Goal: Task Accomplishment & Management: Manage account settings

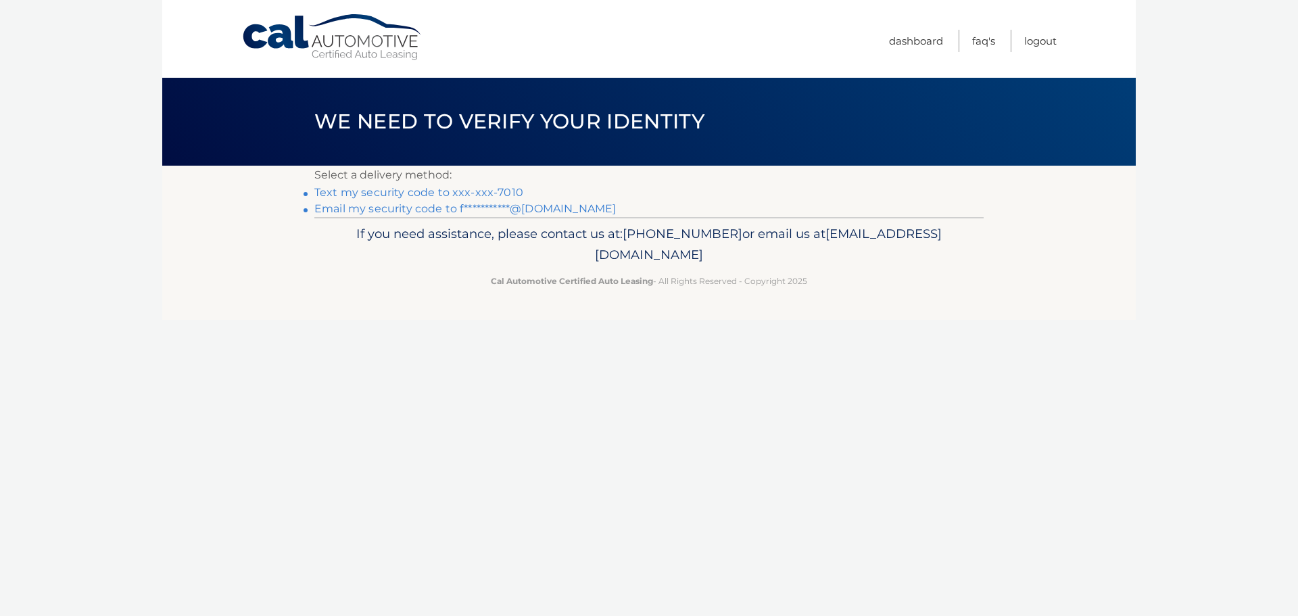
click at [389, 193] on link "Text my security code to xxx-xxx-7010" at bounding box center [418, 192] width 209 height 13
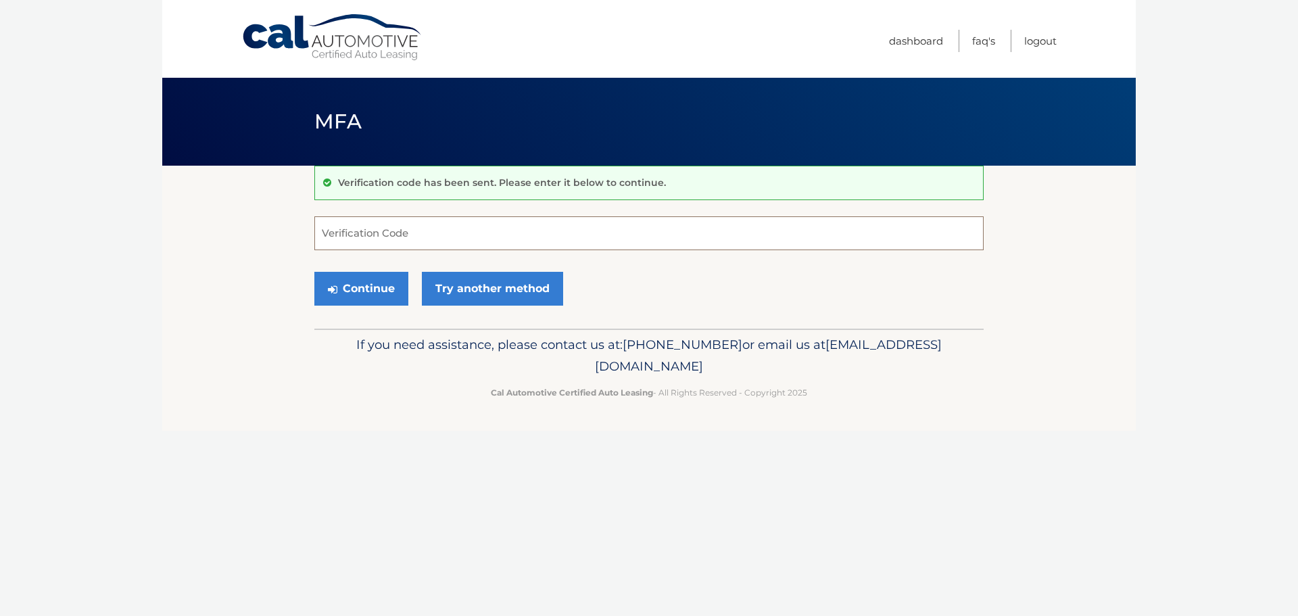
click at [406, 233] on input "Verification Code" at bounding box center [648, 233] width 669 height 34
type input "012121"
click at [314, 272] on button "Continue" at bounding box center [361, 289] width 94 height 34
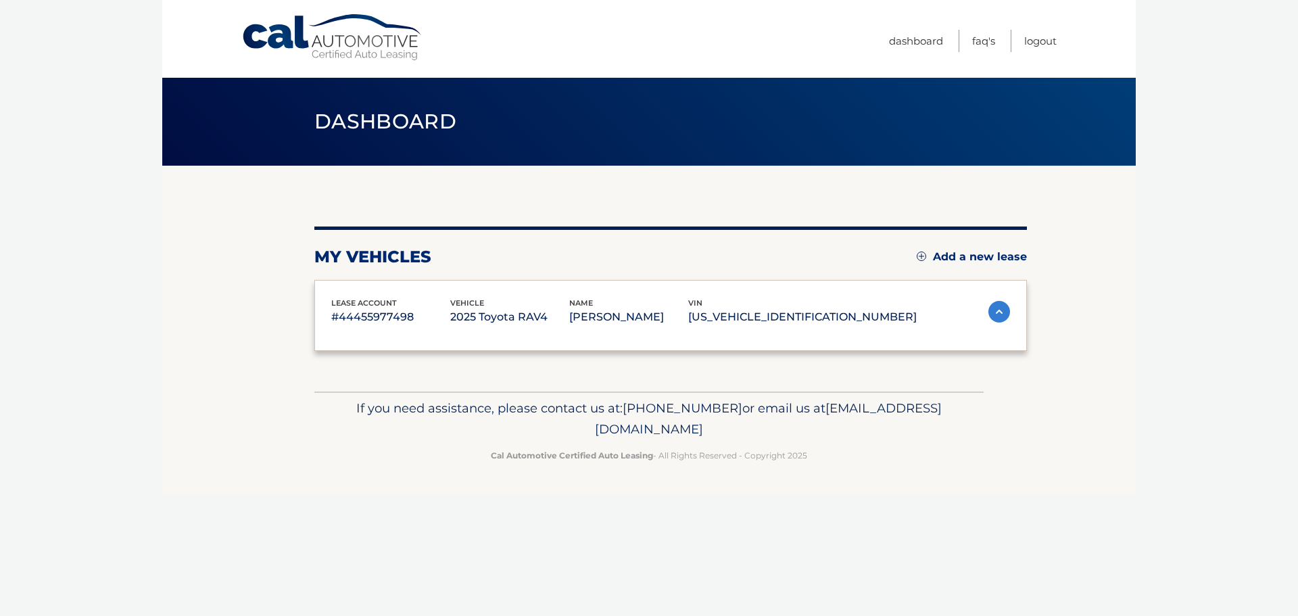
click at [367, 283] on div "lease account #44455977498 vehicle 2025 Toyota RAV4 name PETER GABUCCI vin 2T3P…" at bounding box center [670, 316] width 713 height 72
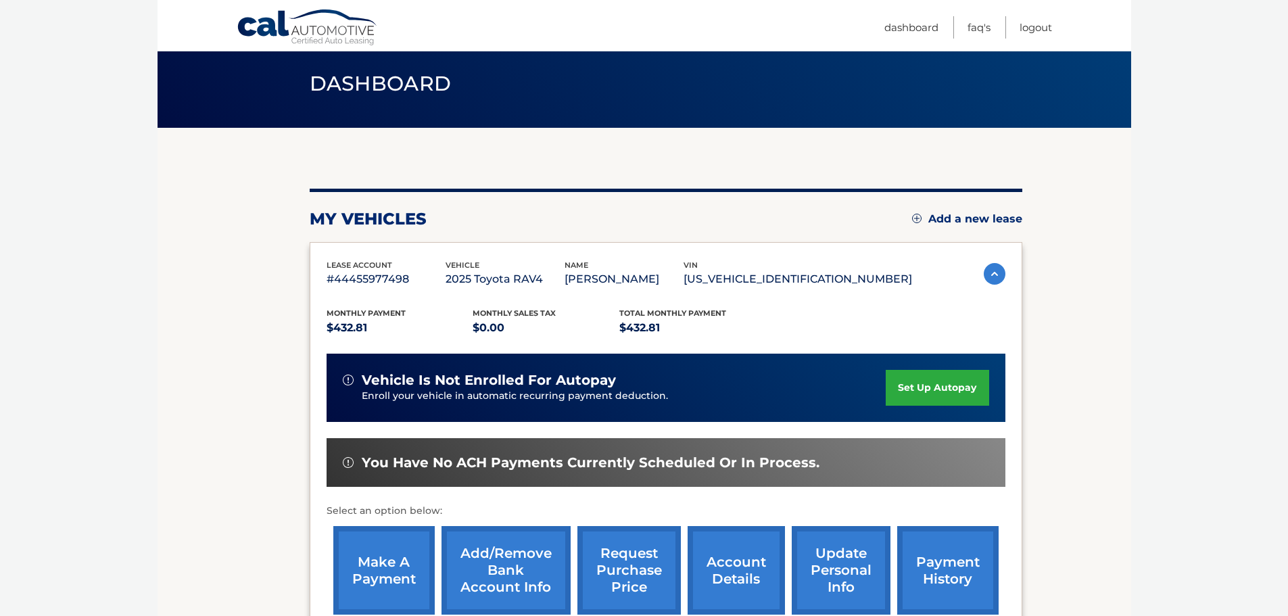
scroll to position [135, 0]
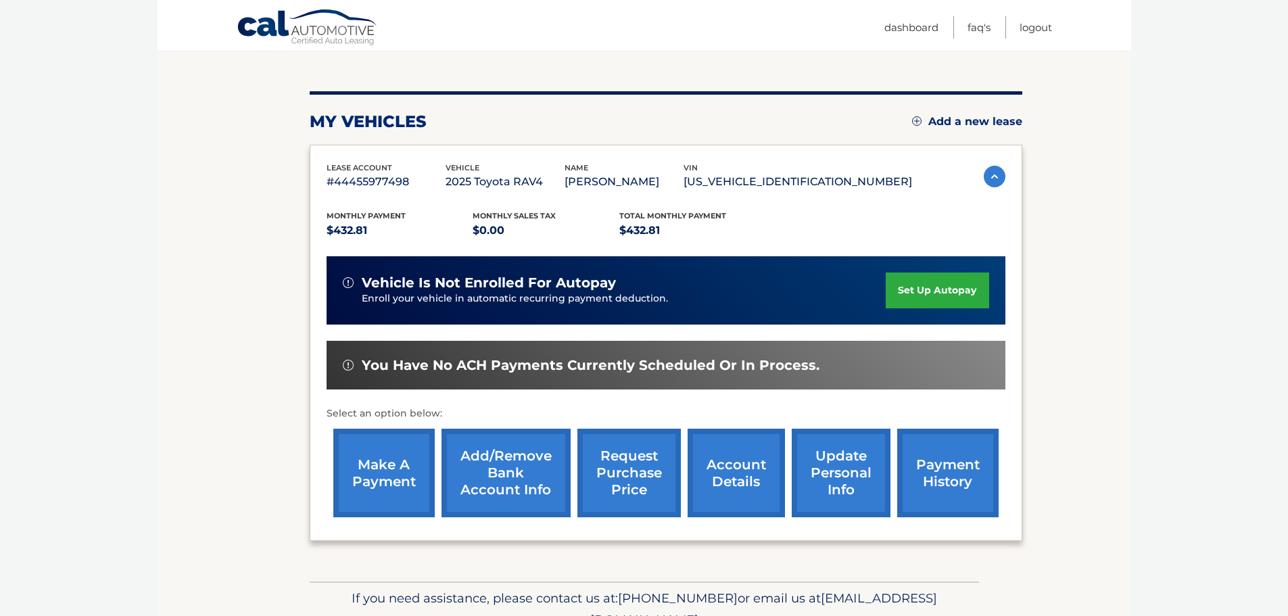
click at [383, 471] on link "make a payment" at bounding box center [383, 473] width 101 height 89
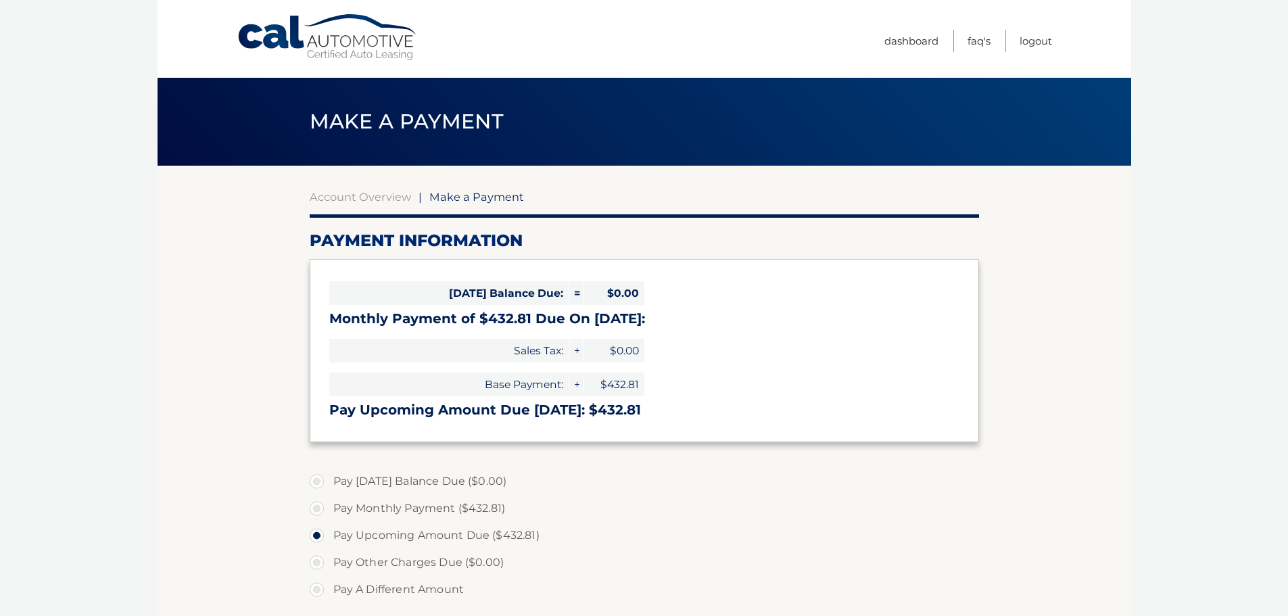
select select "M2NiNDQ3MjEtYmZhYS00NzRkLWI1NzYtYmEwY2RjMTA5MmQw"
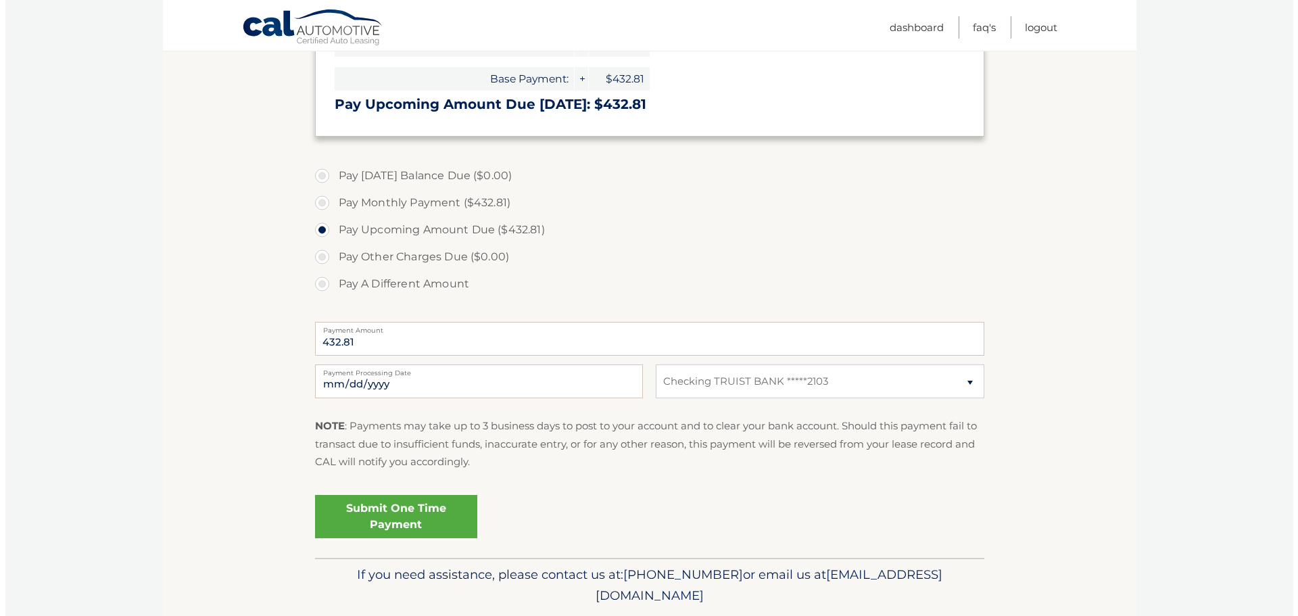
scroll to position [338, 0]
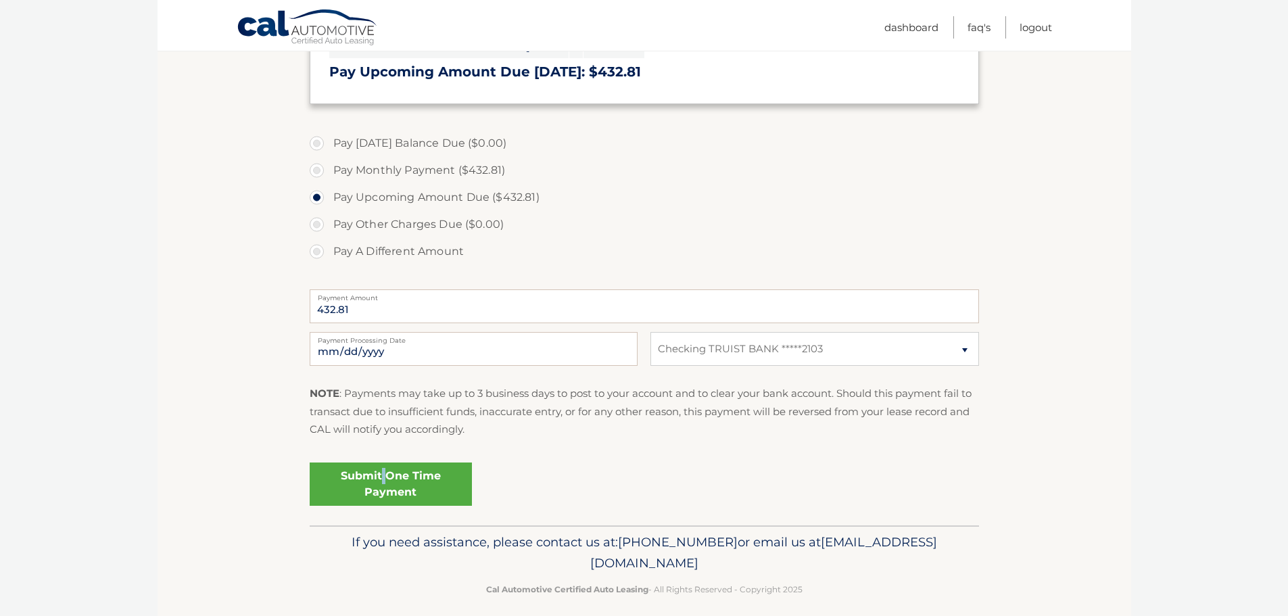
click at [384, 477] on link "Submit One Time Payment" at bounding box center [391, 483] width 162 height 43
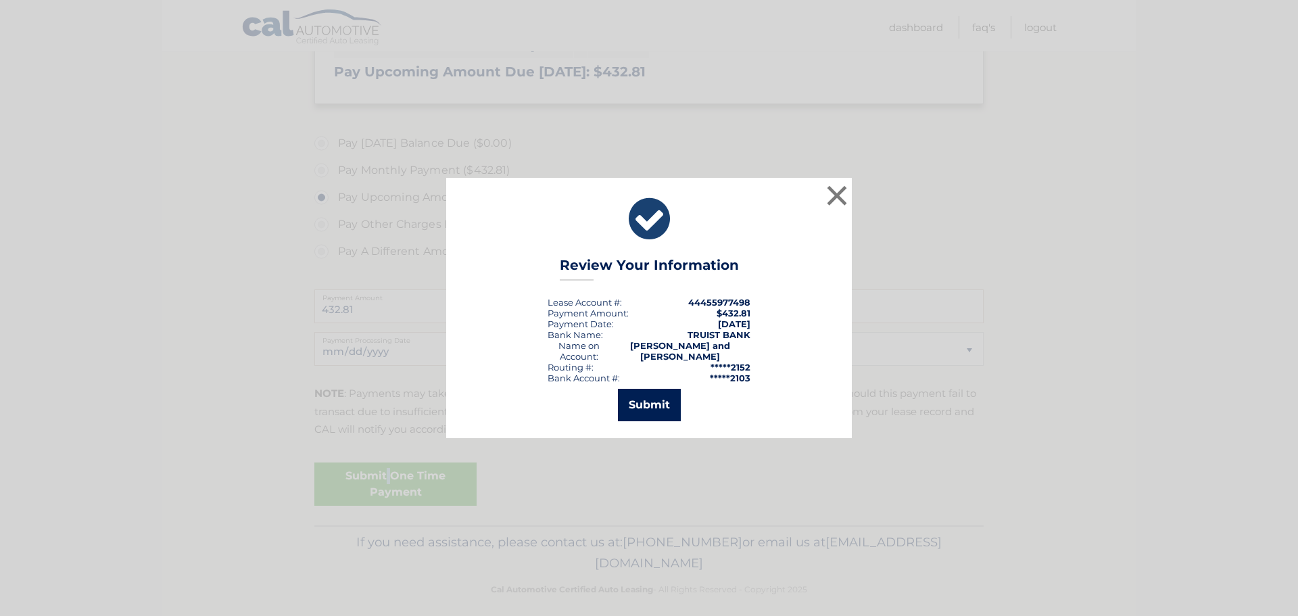
click at [646, 402] on button "Submit" at bounding box center [649, 405] width 63 height 32
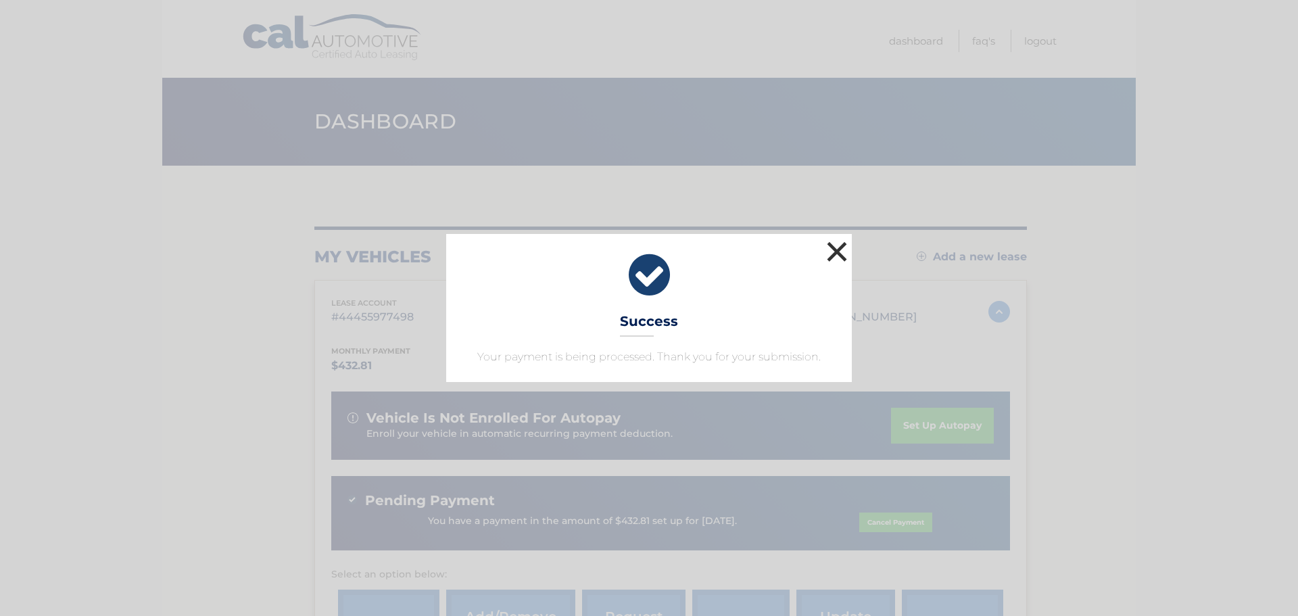
click at [843, 247] on button "×" at bounding box center [837, 251] width 27 height 27
